Goal: Information Seeking & Learning: Learn about a topic

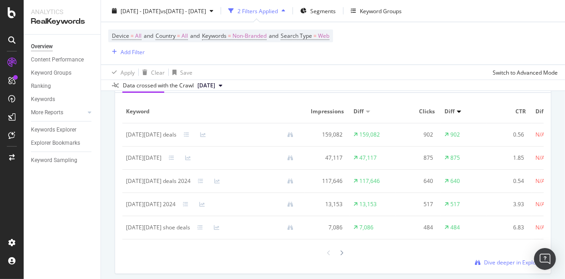
scroll to position [773, 0]
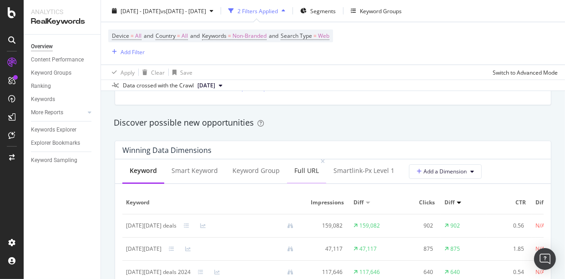
click at [310, 176] on div "Full URL" at bounding box center [306, 171] width 39 height 25
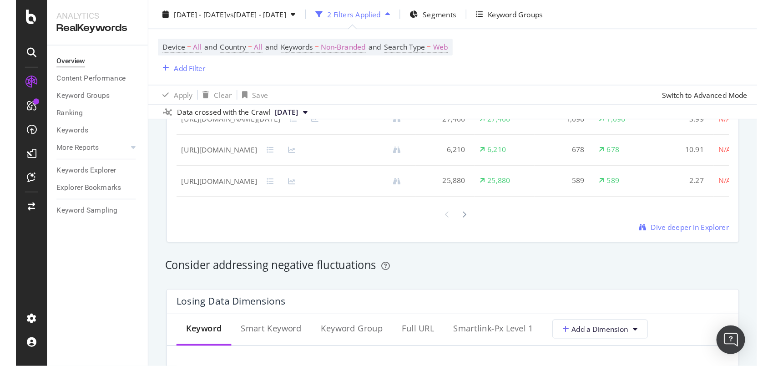
scroll to position [910, 0]
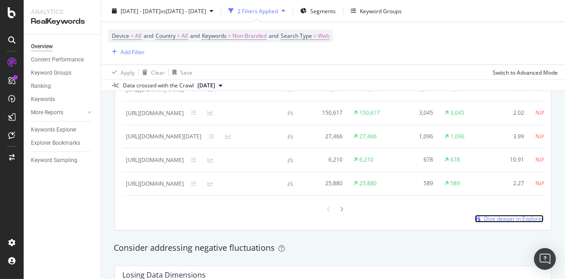
click at [492, 222] on span "Dive deeper in Explorer" at bounding box center [514, 219] width 60 height 8
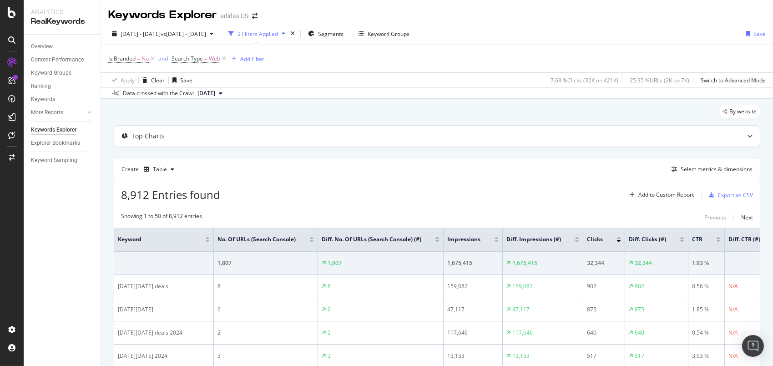
click at [548, 140] on div "Top Charts" at bounding box center [418, 135] width 609 height 9
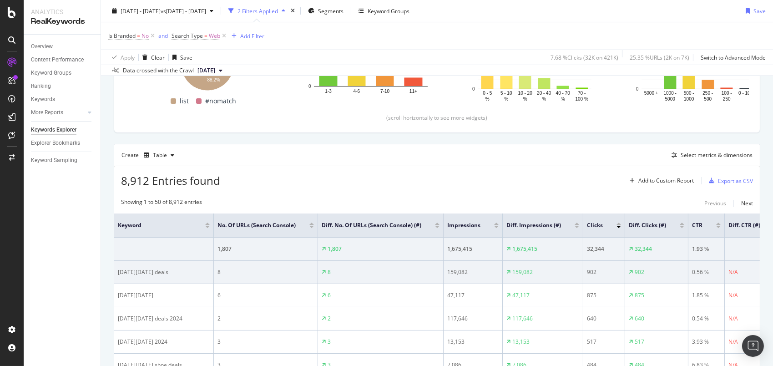
scroll to position [182, 0]
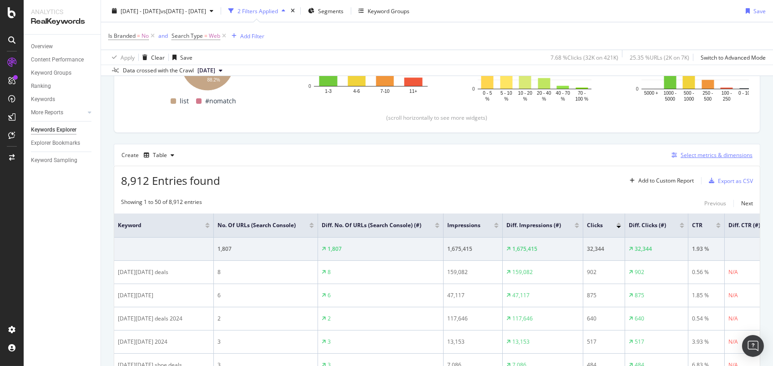
click at [564, 153] on div "Select metrics & dimensions" at bounding box center [716, 155] width 72 height 8
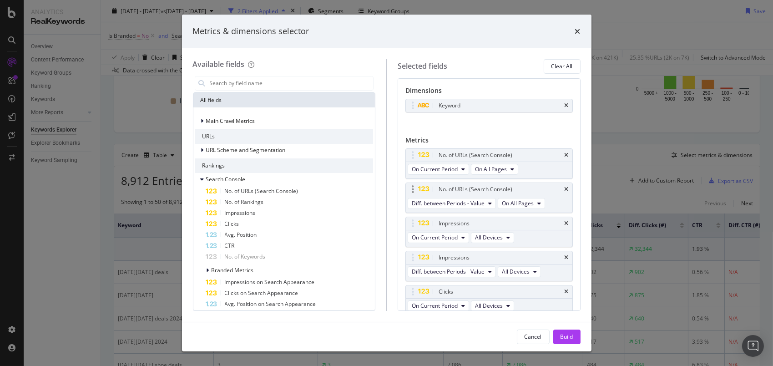
scroll to position [0, 0]
click at [231, 149] on span "URL Scheme and Segmentation" at bounding box center [246, 150] width 80 height 8
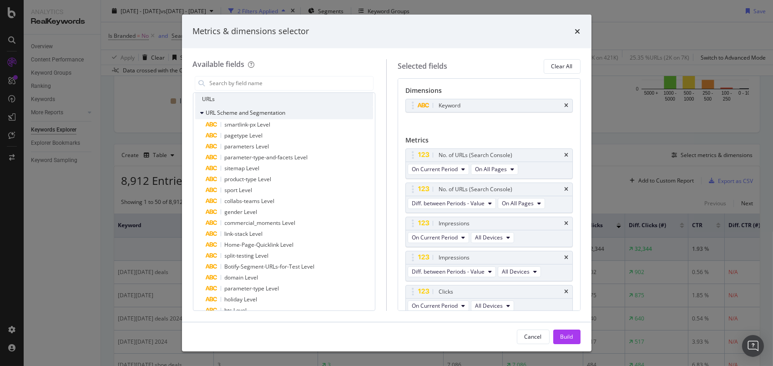
scroll to position [45, 0]
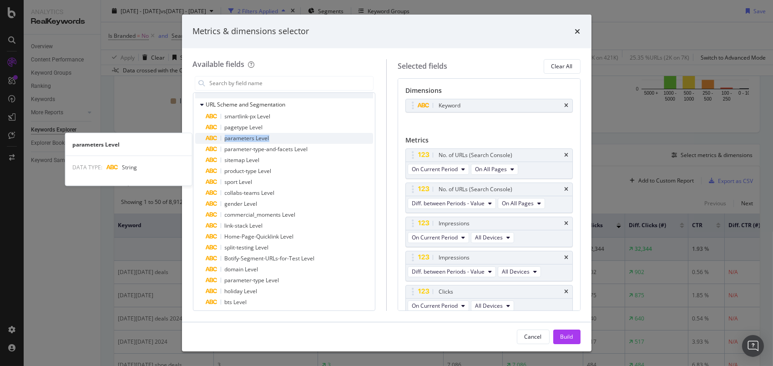
drag, startPoint x: 264, startPoint y: 128, endPoint x: 333, endPoint y: 134, distance: 69.8
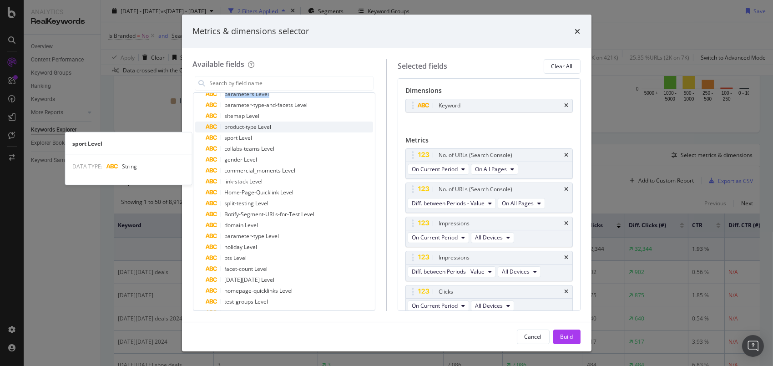
scroll to position [91, 0]
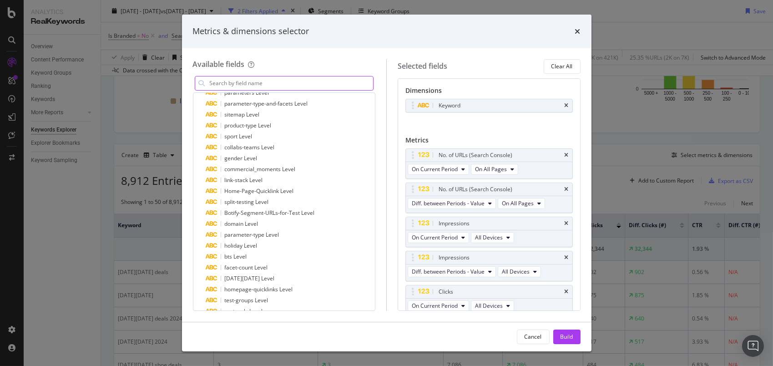
click at [293, 78] on input "modal" at bounding box center [291, 83] width 165 height 14
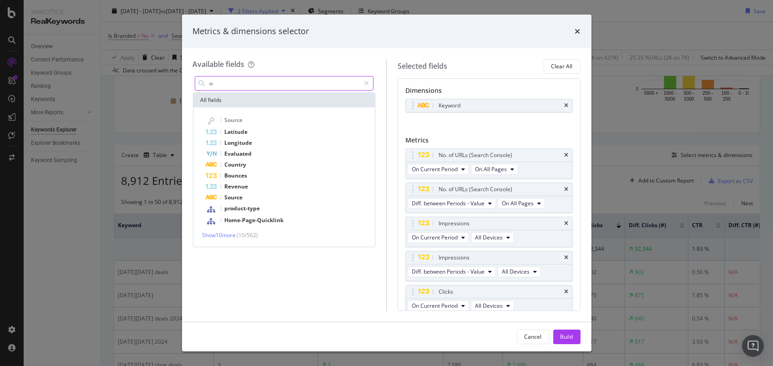
scroll to position [0, 0]
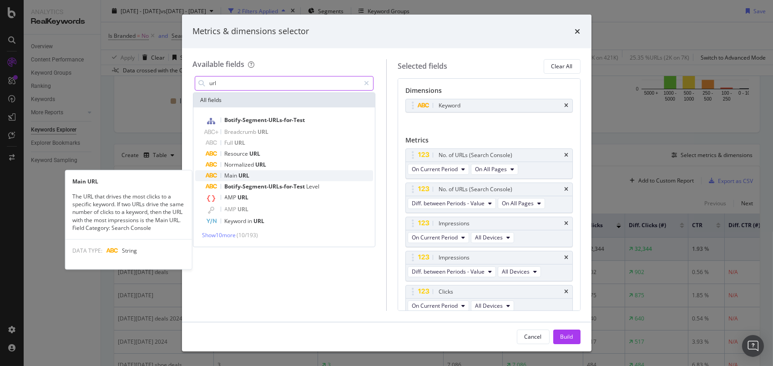
type input "url"
click at [292, 177] on div "Main URL" at bounding box center [289, 175] width 167 height 11
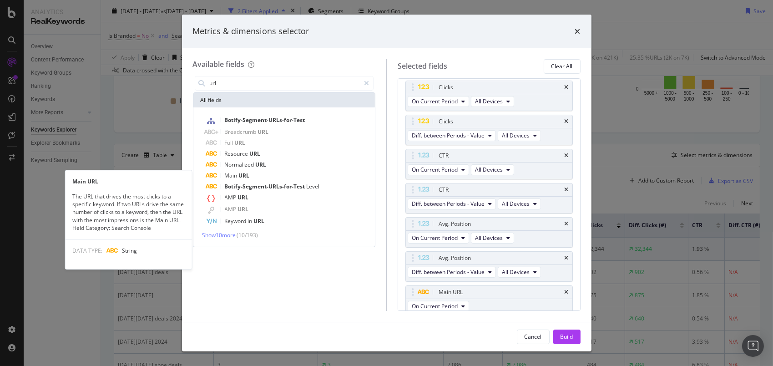
scroll to position [208, 0]
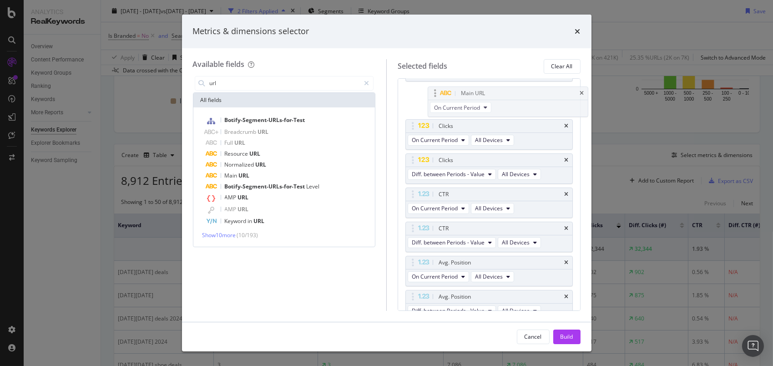
drag, startPoint x: 458, startPoint y: 283, endPoint x: 480, endPoint y: 90, distance: 194.6
click at [480, 90] on body "Analytics RealKeywords Overview Content Performance Keyword Groups Ranking Keyw…" at bounding box center [386, 183] width 773 height 366
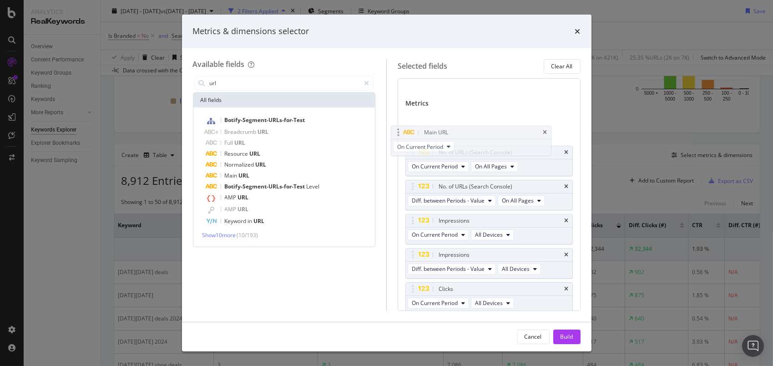
scroll to position [36, 0]
drag, startPoint x: 463, startPoint y: 244, endPoint x: 458, endPoint y: 127, distance: 117.4
click at [458, 127] on body "Analytics RealKeywords Overview Content Performance Keyword Groups Ranking Keyw…" at bounding box center [386, 183] width 773 height 366
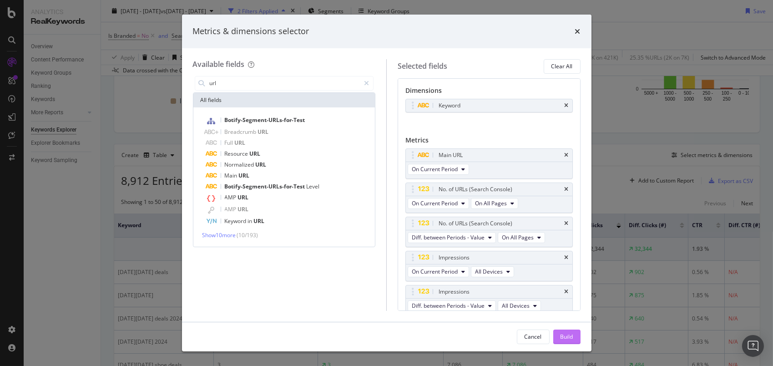
click at [560, 278] on div "Build" at bounding box center [566, 336] width 13 height 8
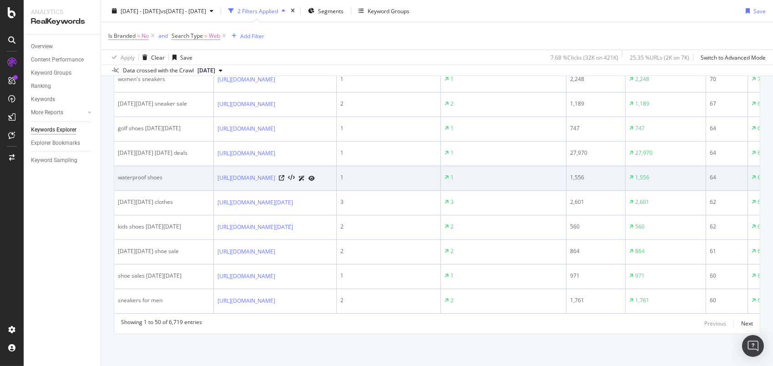
scroll to position [1370, 0]
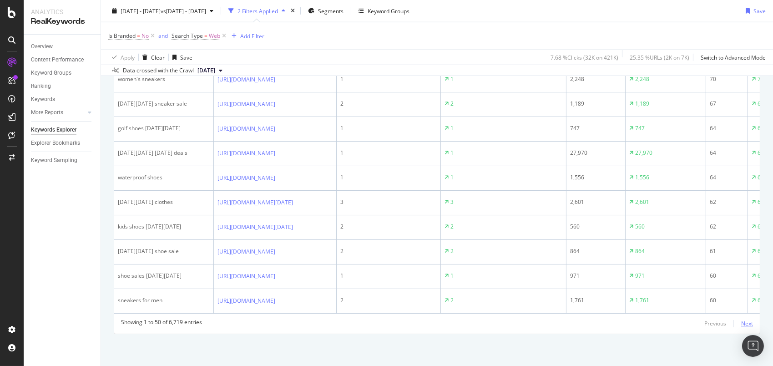
click at [564, 278] on div "Next" at bounding box center [747, 323] width 12 height 8
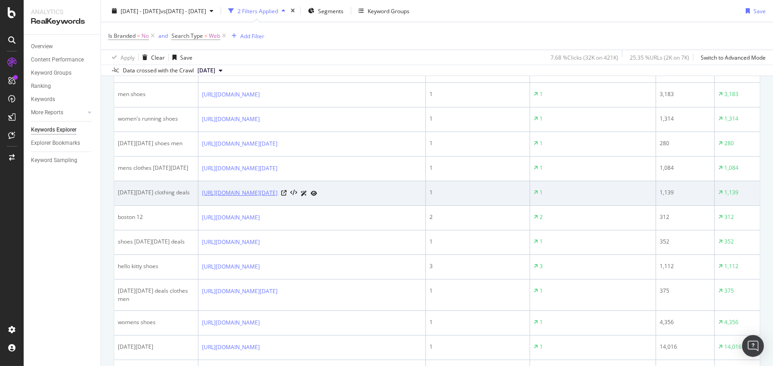
scroll to position [1392, 0]
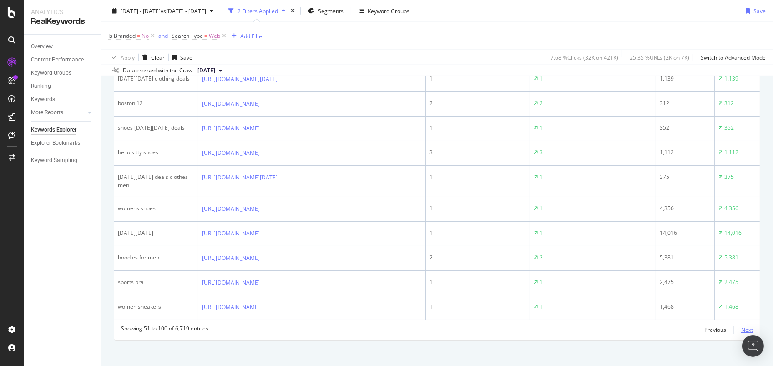
click at [564, 278] on div "Next" at bounding box center [747, 330] width 12 height 8
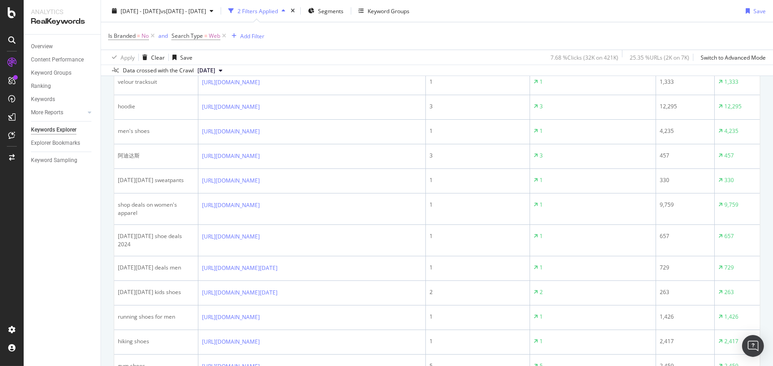
scroll to position [253, 0]
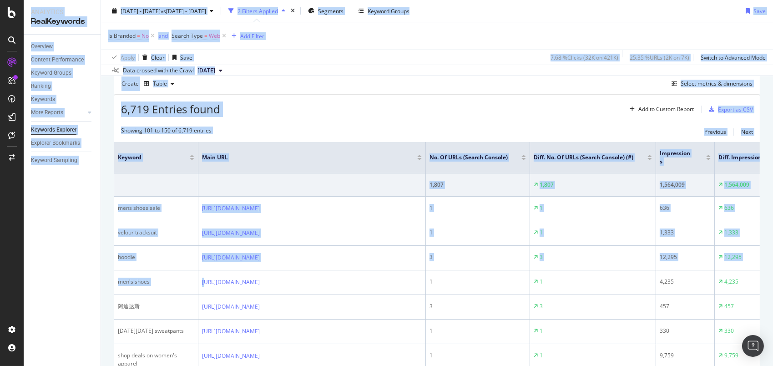
drag, startPoint x: 195, startPoint y: 289, endPoint x: 3, endPoint y: 275, distance: 192.5
click at [0, 277] on div "Analytics RealKeywords Overview Content Performance Keyword Groups Ranking Keyw…" at bounding box center [386, 183] width 773 height 366
click at [337, 115] on div "6,719 Entries found Add to Custom Report Export as CSV" at bounding box center [436, 106] width 645 height 22
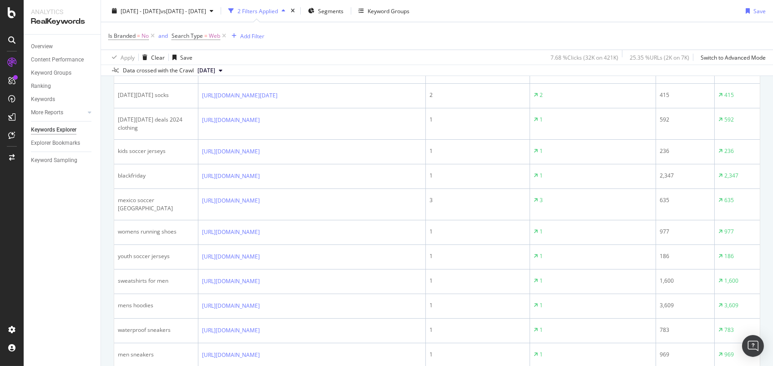
scroll to position [1390, 0]
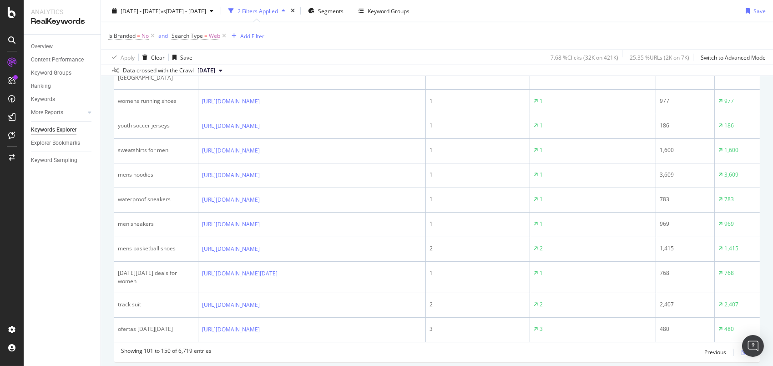
click at [564, 278] on div "Next" at bounding box center [747, 352] width 12 height 8
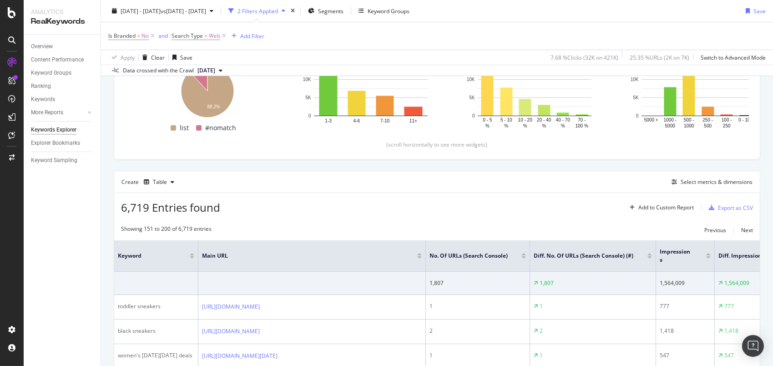
scroll to position [154, 0]
click at [463, 253] on span "No. of URLs (Search Console)" at bounding box center [468, 257] width 78 height 8
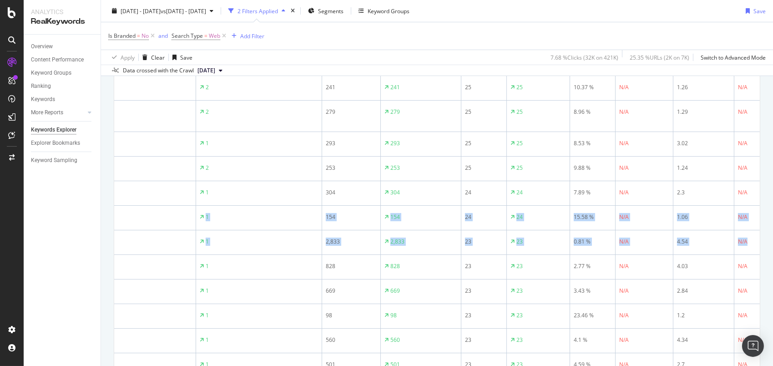
scroll to position [0, 397]
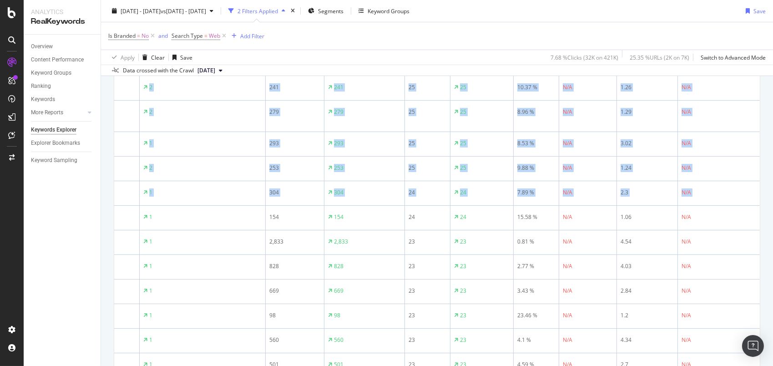
drag, startPoint x: 457, startPoint y: 223, endPoint x: 770, endPoint y: 244, distance: 313.6
click at [564, 244] on div "Keywords Explorer adidas US [DATE] - [DATE] vs [DATE] - [DATE] 2 Filters Applie…" at bounding box center [437, 183] width 672 height 366
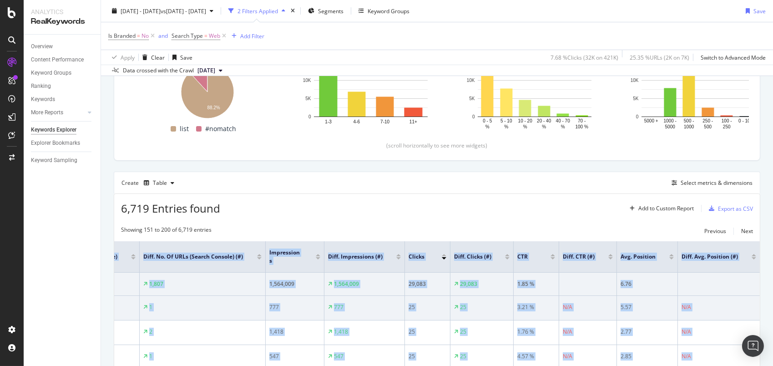
scroll to position [154, 0]
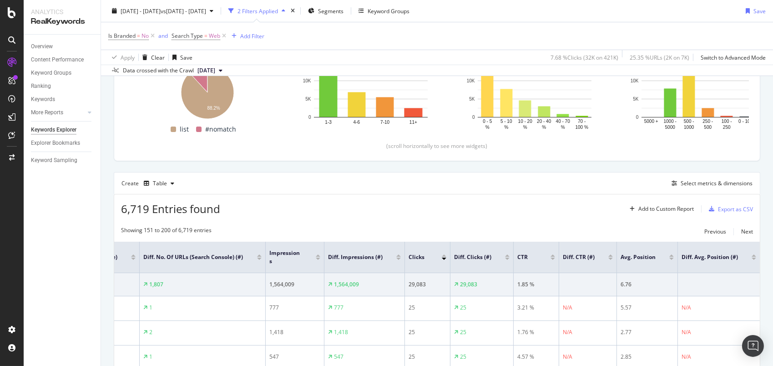
click at [402, 210] on div "6,719 Entries found Add to Custom Report Export as CSV" at bounding box center [436, 205] width 645 height 22
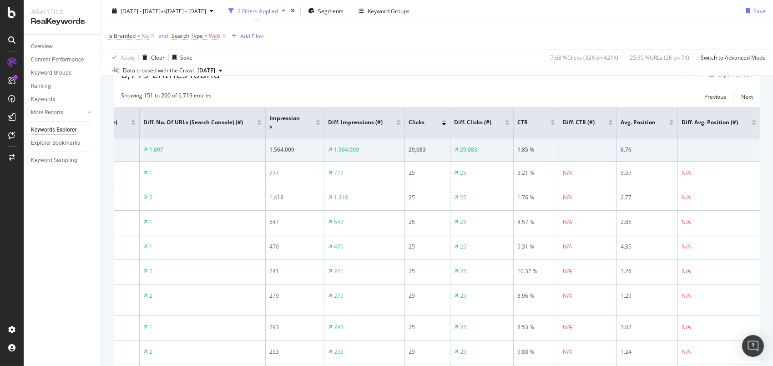
scroll to position [199, 0]
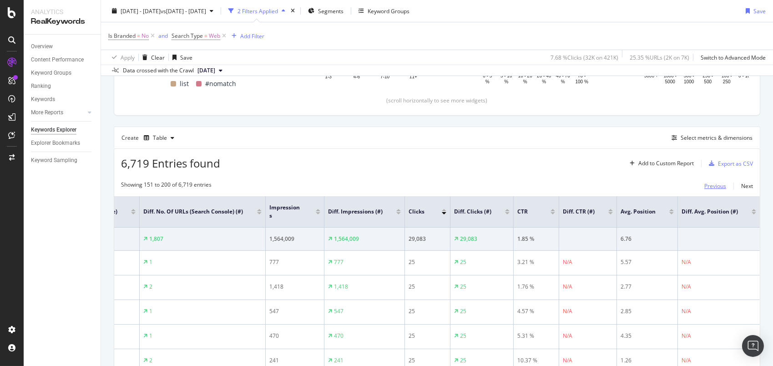
click at [564, 183] on div "Previous" at bounding box center [715, 186] width 22 height 8
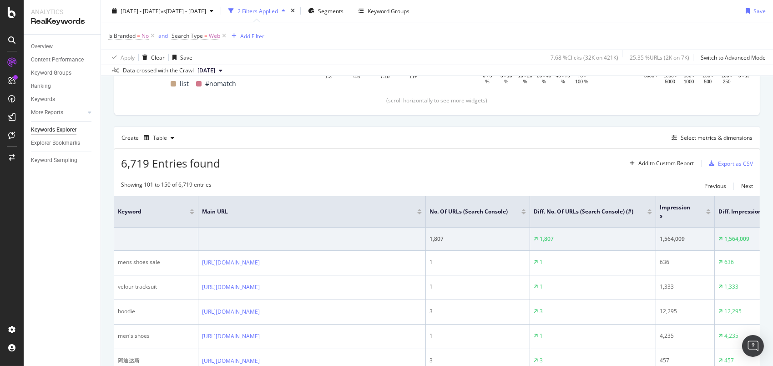
click at [564, 235] on div "1,564,009" at bounding box center [685, 239] width 51 height 8
drag, startPoint x: 709, startPoint y: 244, endPoint x: 446, endPoint y: 220, distance: 264.4
click at [564, 191] on button "Previous" at bounding box center [715, 186] width 22 height 11
click at [564, 188] on div "Previous" at bounding box center [715, 186] width 22 height 8
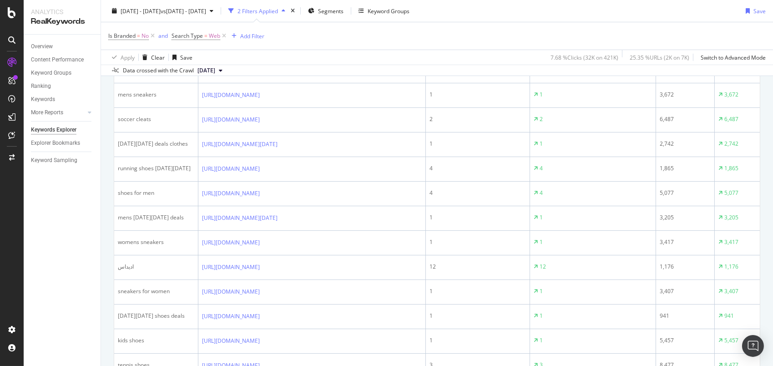
scroll to position [864, 0]
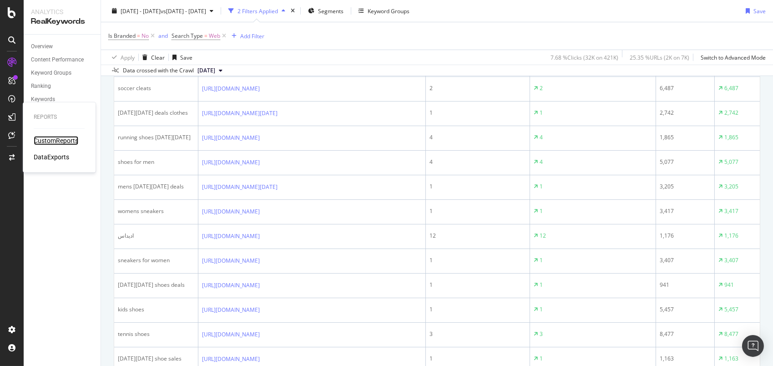
click at [39, 143] on div "CustomReports" at bounding box center [56, 140] width 45 height 9
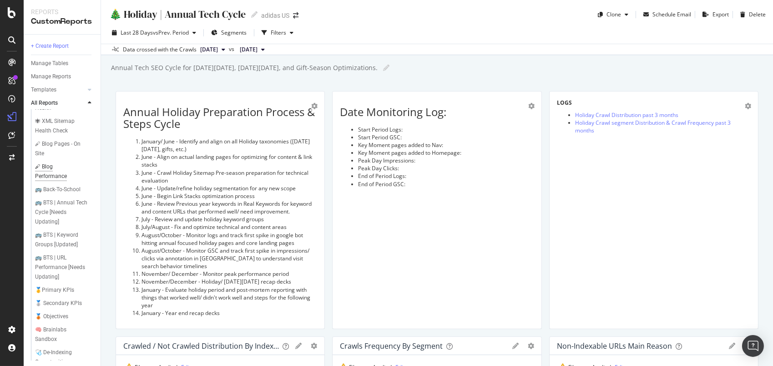
scroll to position [273, 0]
click at [48, 189] on div "🚌 Back-To-School" at bounding box center [57, 185] width 45 height 10
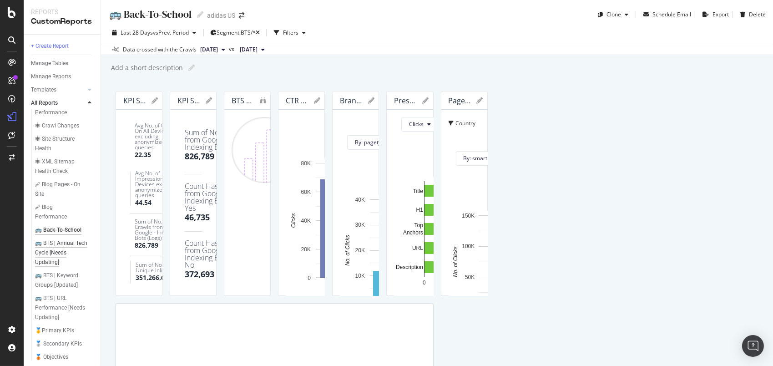
scroll to position [318, 0]
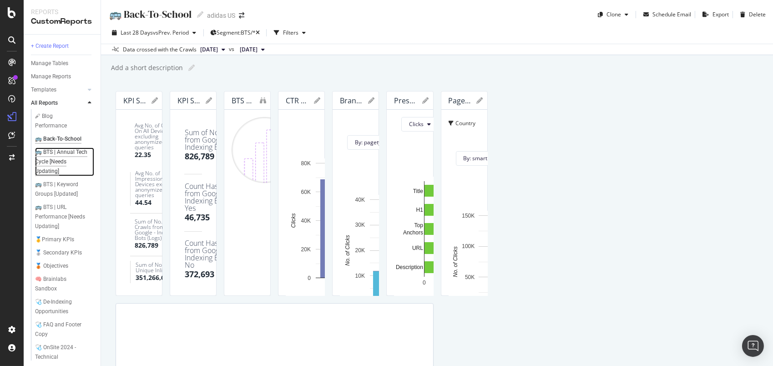
click at [55, 174] on div "🚌 BTS | Annual Tech Cycle [Needs Updating]" at bounding box center [62, 161] width 55 height 29
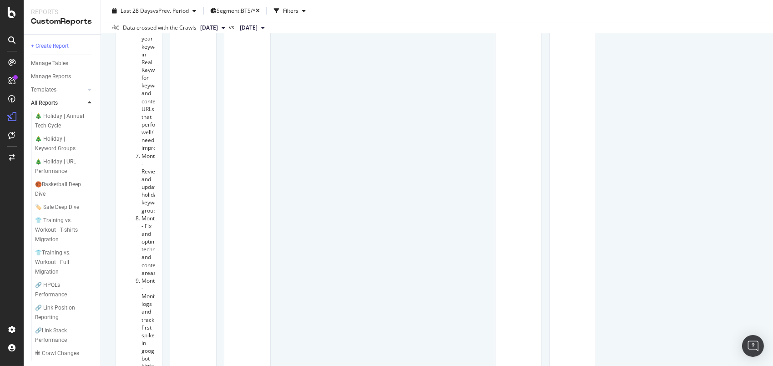
scroll to position [591, 0]
click at [322, 114] on div "Bing - Indexing Bots" at bounding box center [318, 119] width 87 height 17
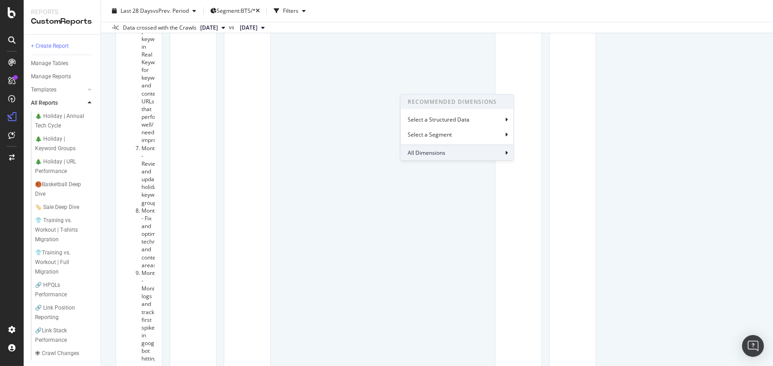
click at [433, 146] on div "All Dimensions" at bounding box center [457, 152] width 113 height 15
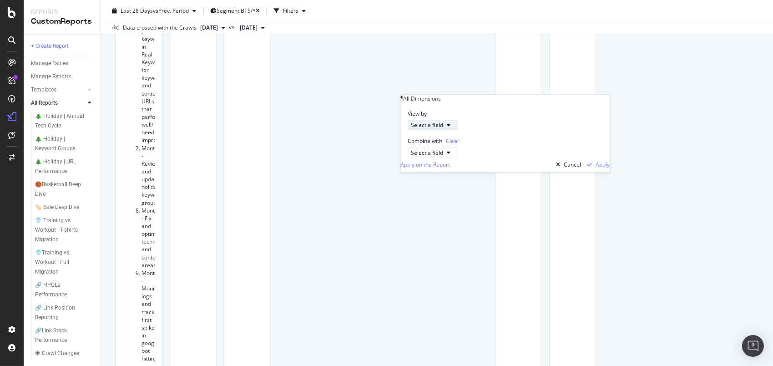
click at [443, 129] on div "Select a field" at bounding box center [427, 125] width 32 height 8
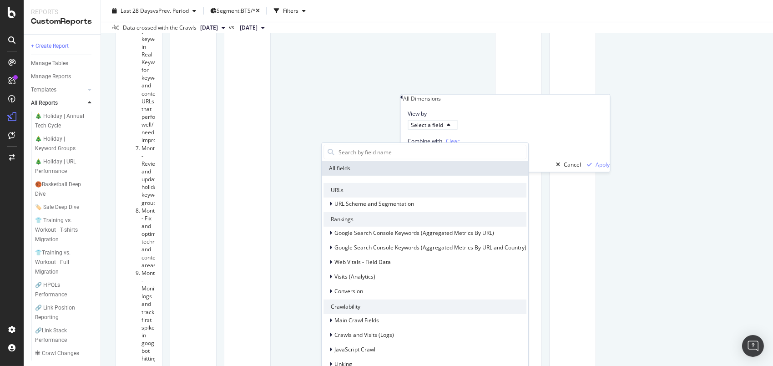
click at [564, 165] on div "Annual BTS Preparation Process & Steps Cycle Month - Identify and align on all …" at bounding box center [437, 293] width 643 height 1586
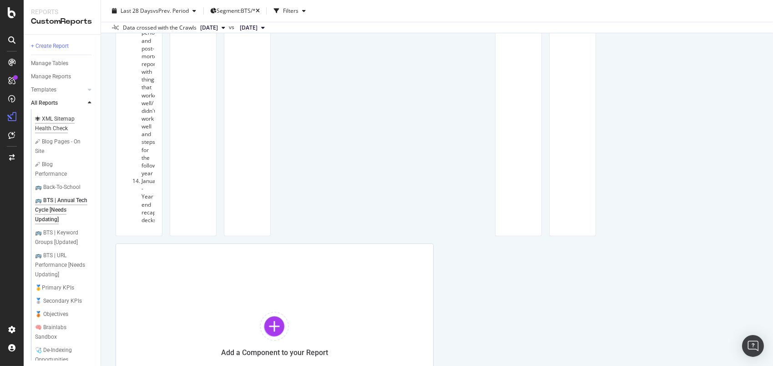
scroll to position [318, 0]
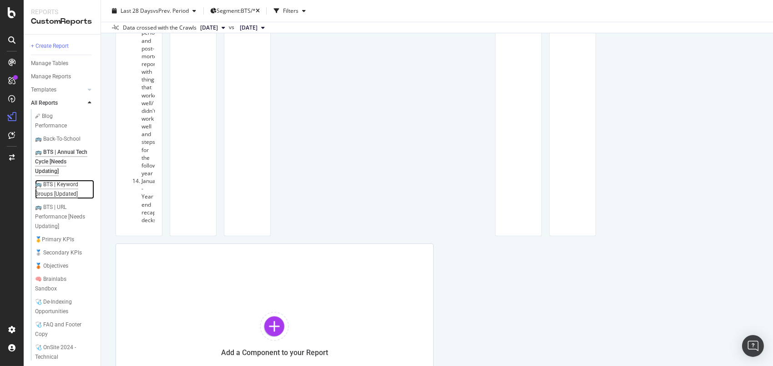
click at [55, 199] on div "🚌 BTS | Keyword Groups [Updated]" at bounding box center [62, 189] width 54 height 19
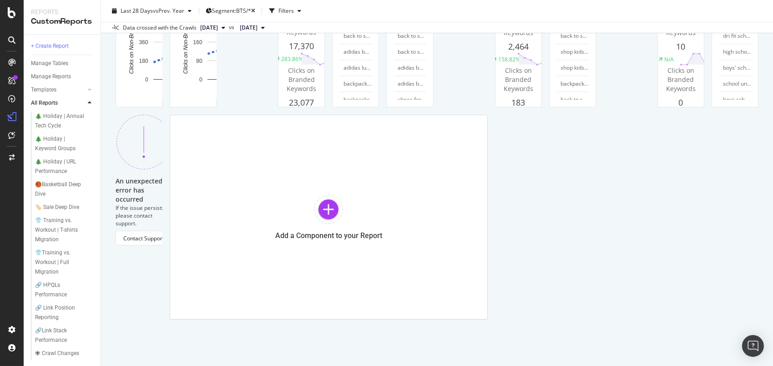
scroll to position [426, 0]
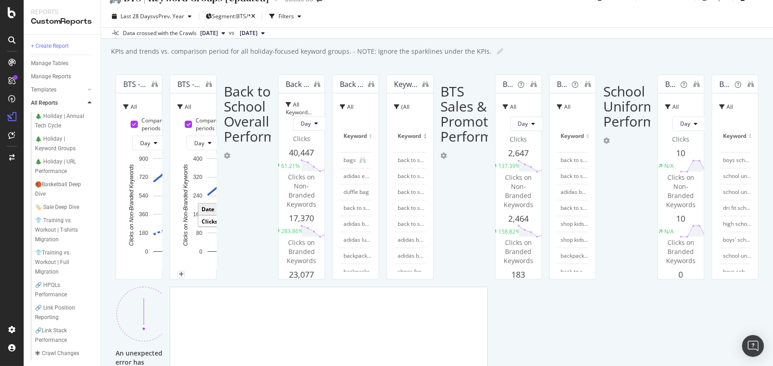
scroll to position [0, 0]
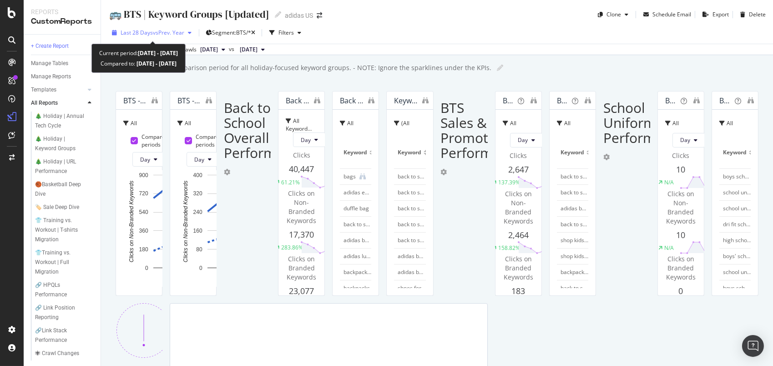
click at [151, 30] on span "Last 28 Days" at bounding box center [137, 33] width 32 height 8
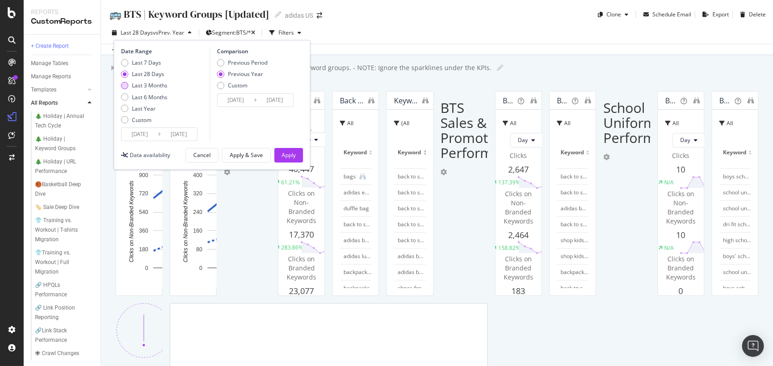
click at [157, 85] on div "Last 3 Months" at bounding box center [149, 85] width 35 height 8
type input "[DATE]"
click at [284, 153] on div "Apply" at bounding box center [289, 155] width 14 height 8
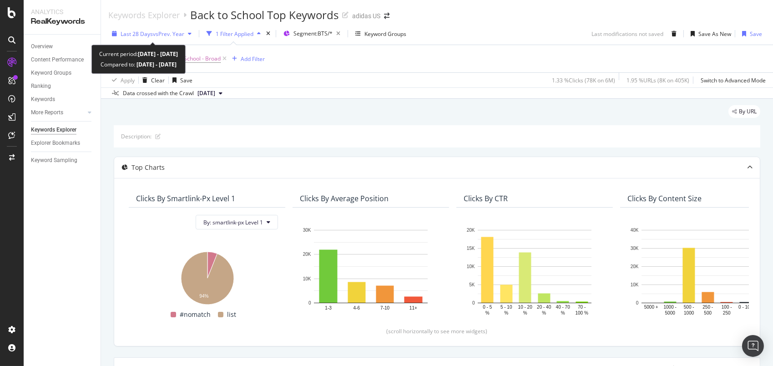
click at [160, 32] on span "vs Prev. Year" at bounding box center [168, 34] width 31 height 8
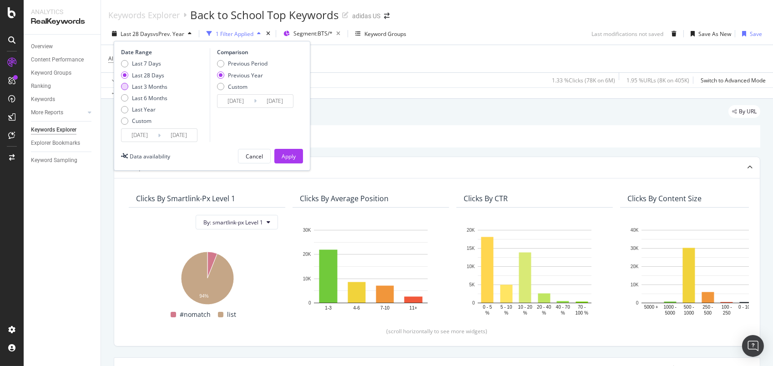
click at [149, 87] on div "Last 3 Months" at bounding box center [149, 87] width 35 height 8
type input "[DATE]"
click at [289, 154] on div "Apply" at bounding box center [289, 156] width 14 height 8
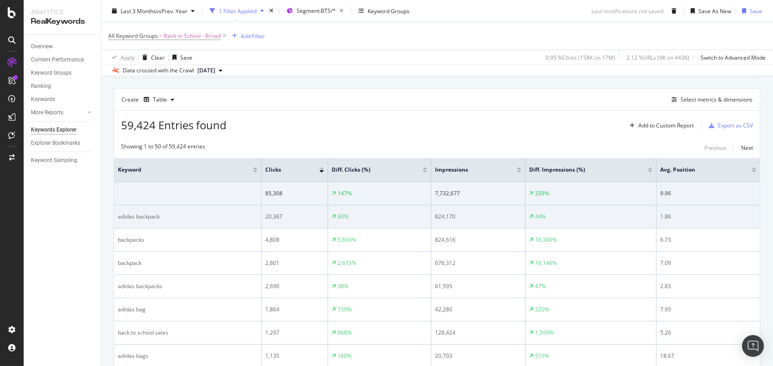
scroll to position [273, 0]
